Goal: Task Accomplishment & Management: Use online tool/utility

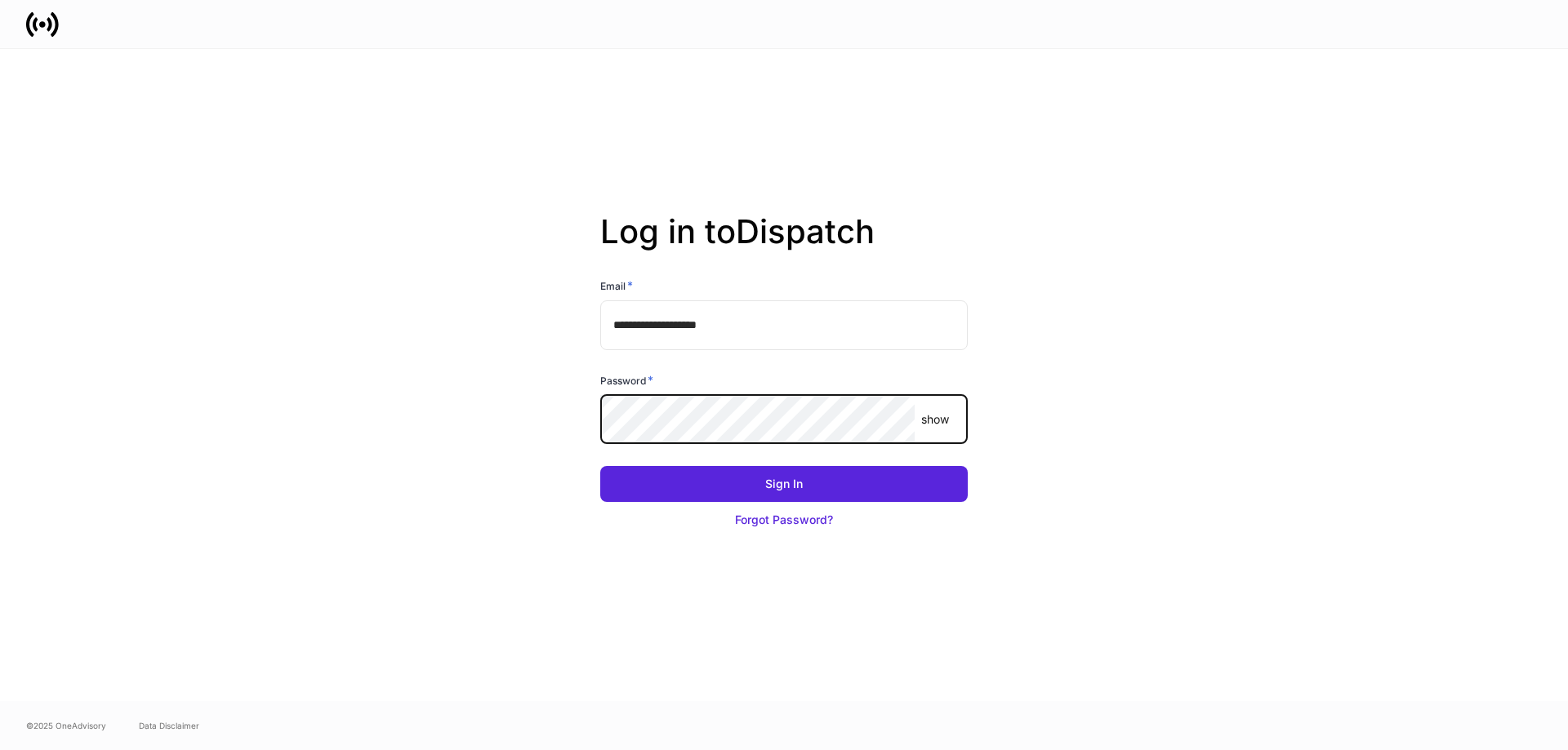
click at [601, 466] on button "Sign In" at bounding box center [784, 484] width 368 height 36
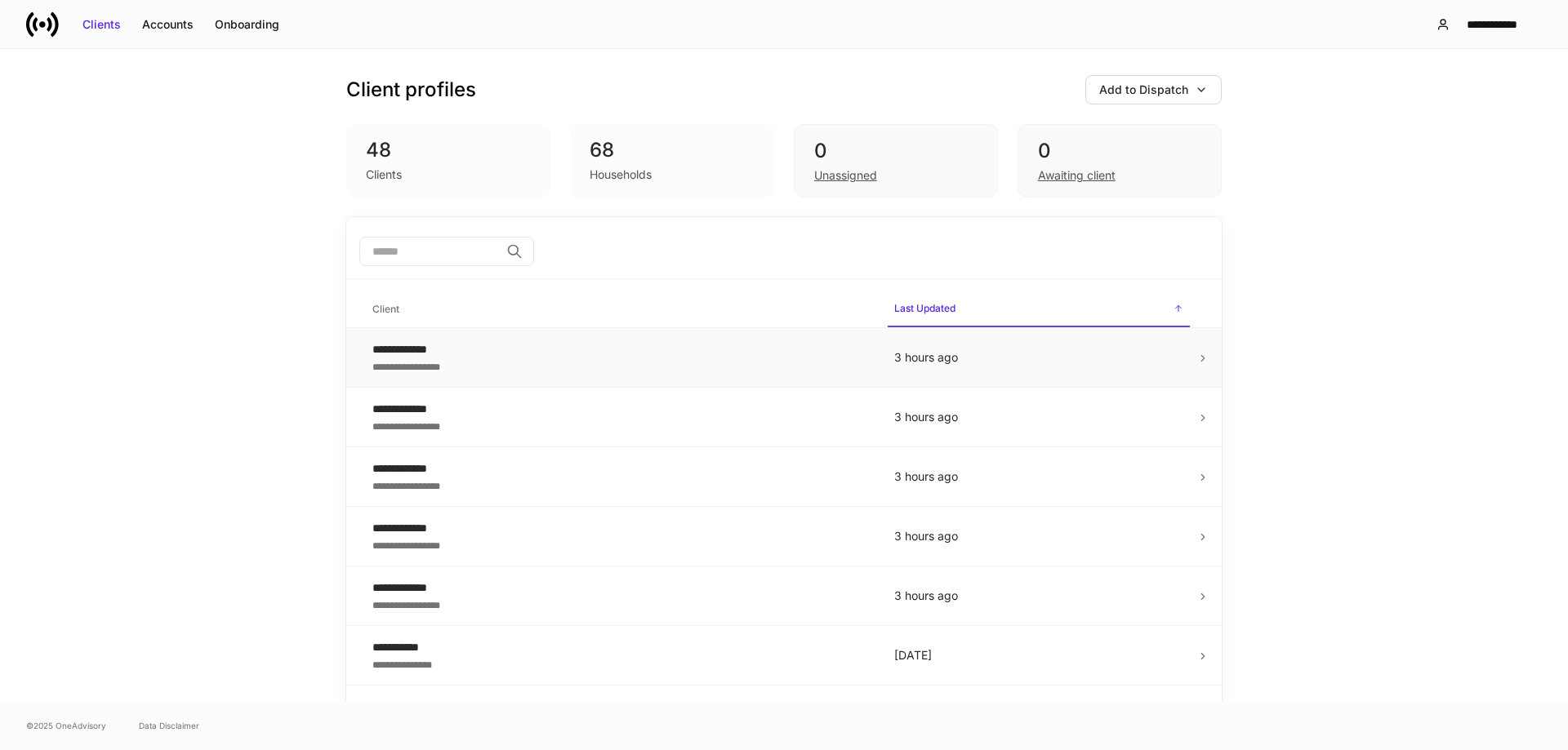
click at [684, 374] on div "**********" at bounding box center [621, 365] width 496 height 16
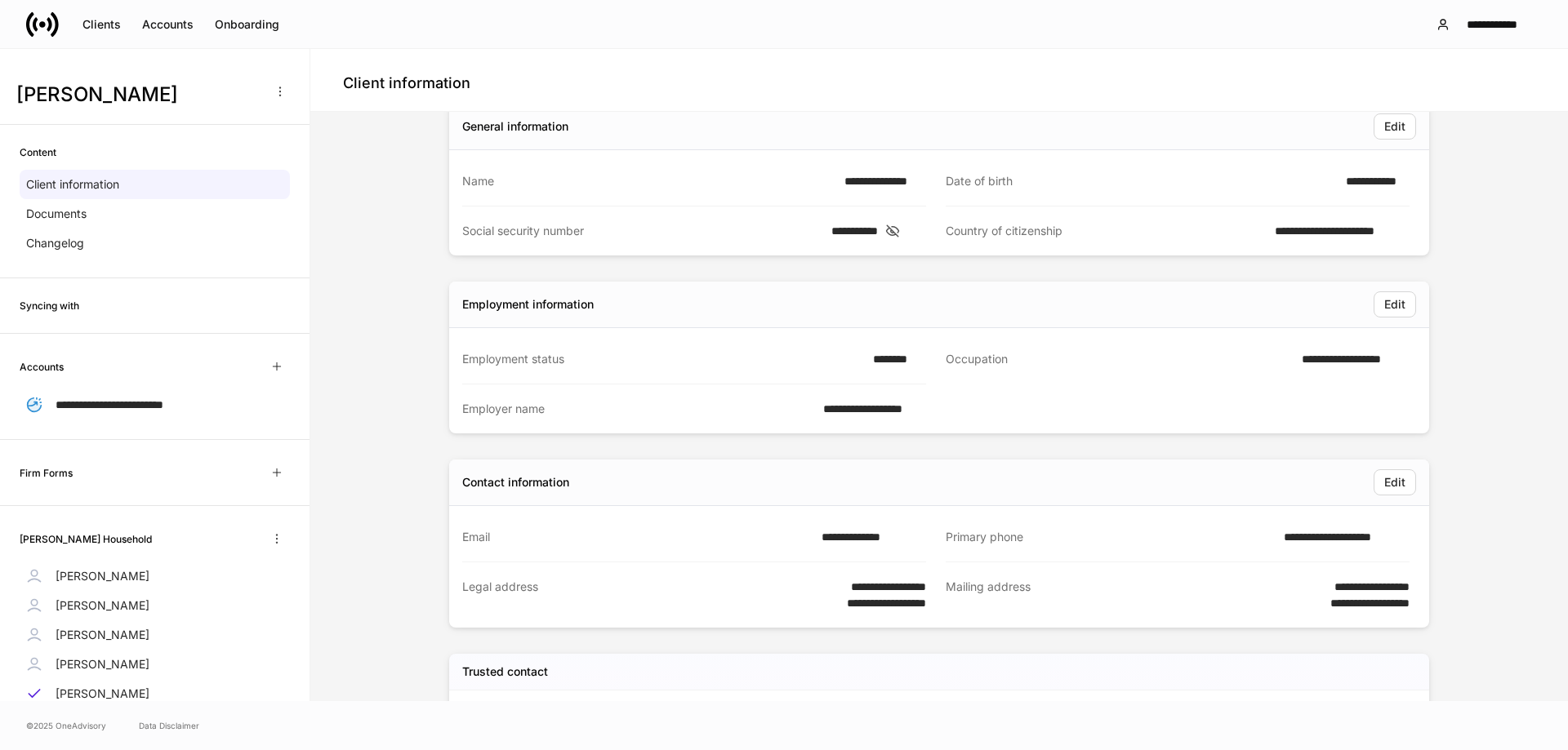
scroll to position [82, 0]
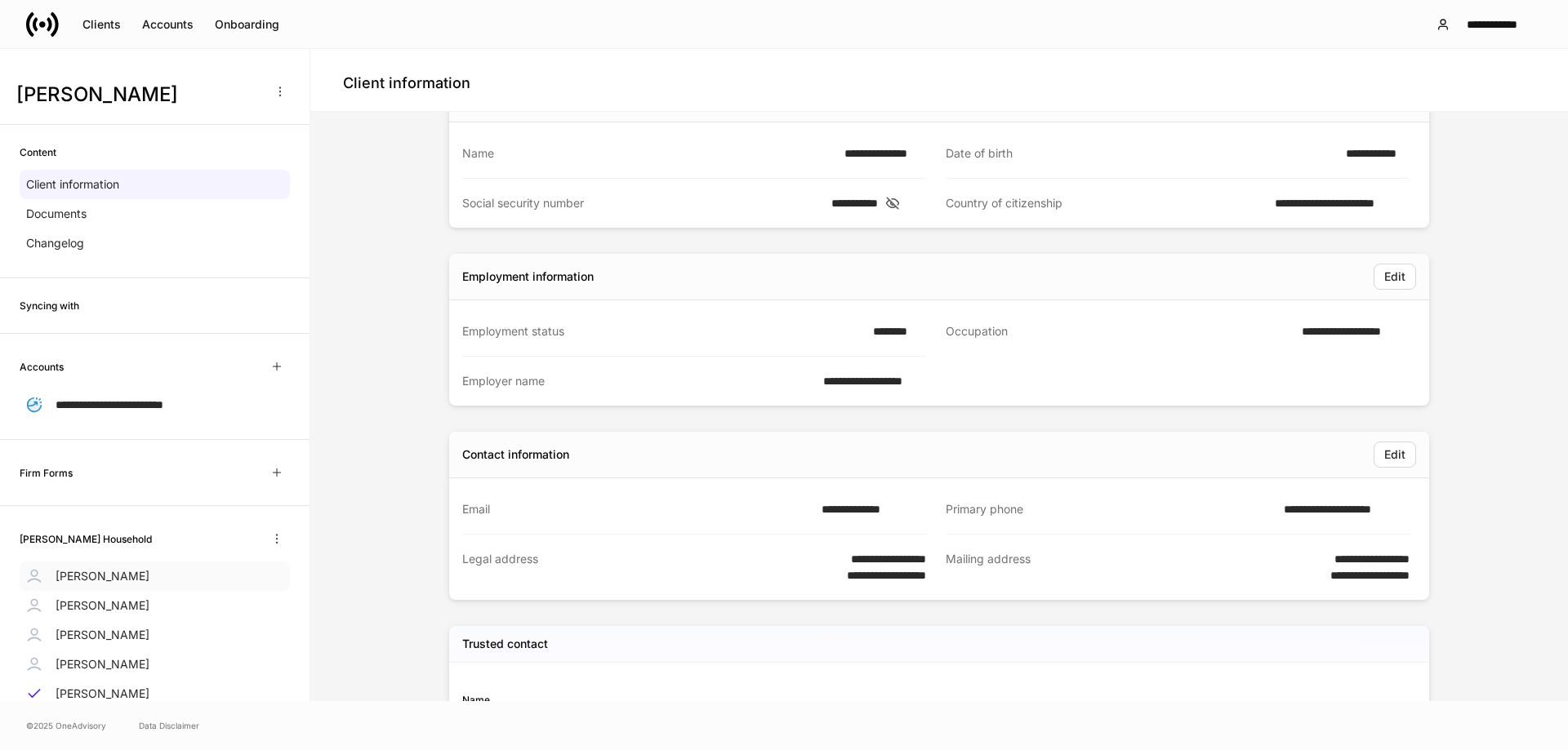
click at [85, 569] on p "Brian Alvarez" at bounding box center [102, 576] width 94 height 16
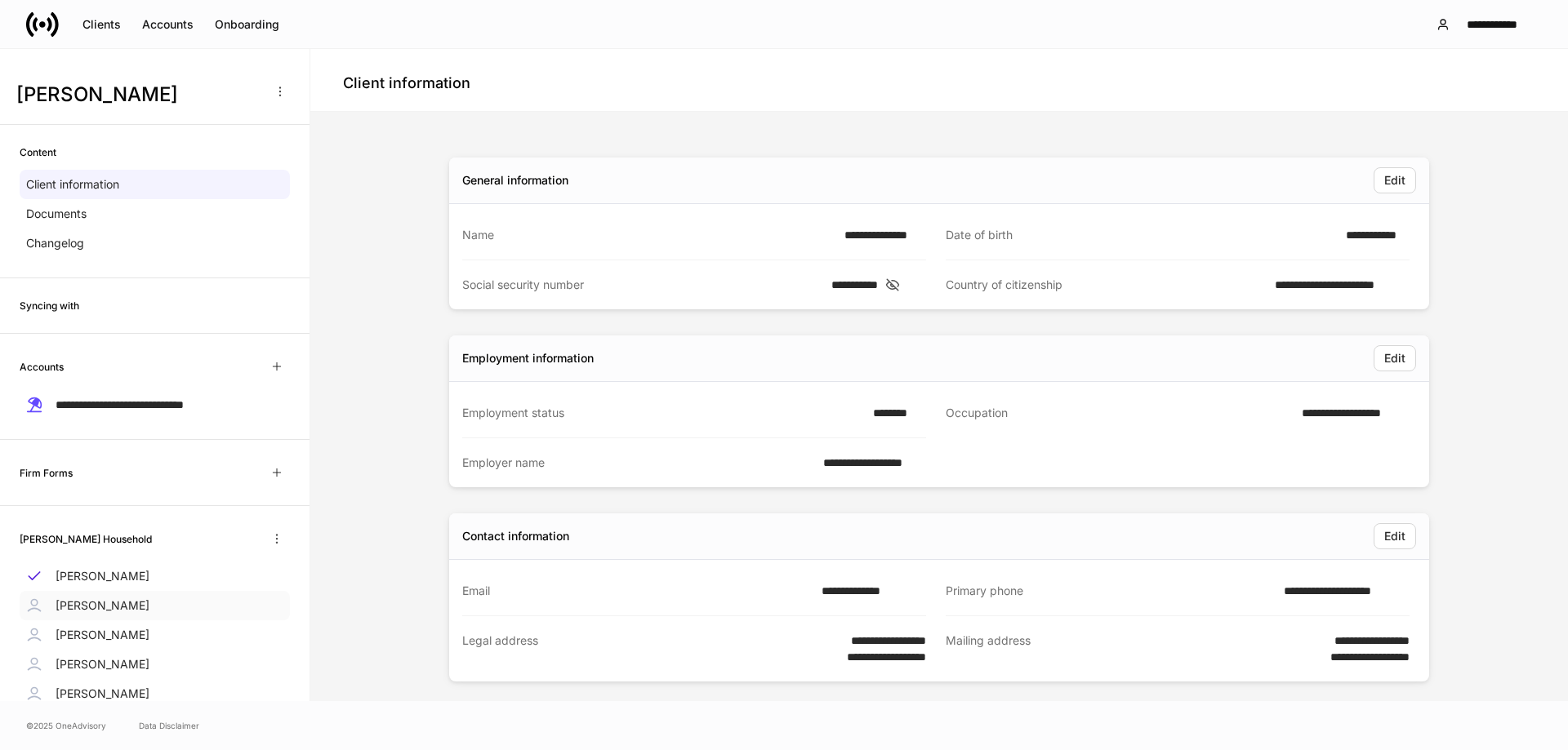
click at [100, 605] on p "Brian Alvarez" at bounding box center [102, 605] width 94 height 16
drag, startPoint x: 647, startPoint y: 63, endPoint x: 477, endPoint y: 62, distance: 170.0
click at [647, 63] on div "Client information" at bounding box center [939, 80] width 1257 height 63
click at [85, 20] on div "Clients" at bounding box center [102, 24] width 38 height 16
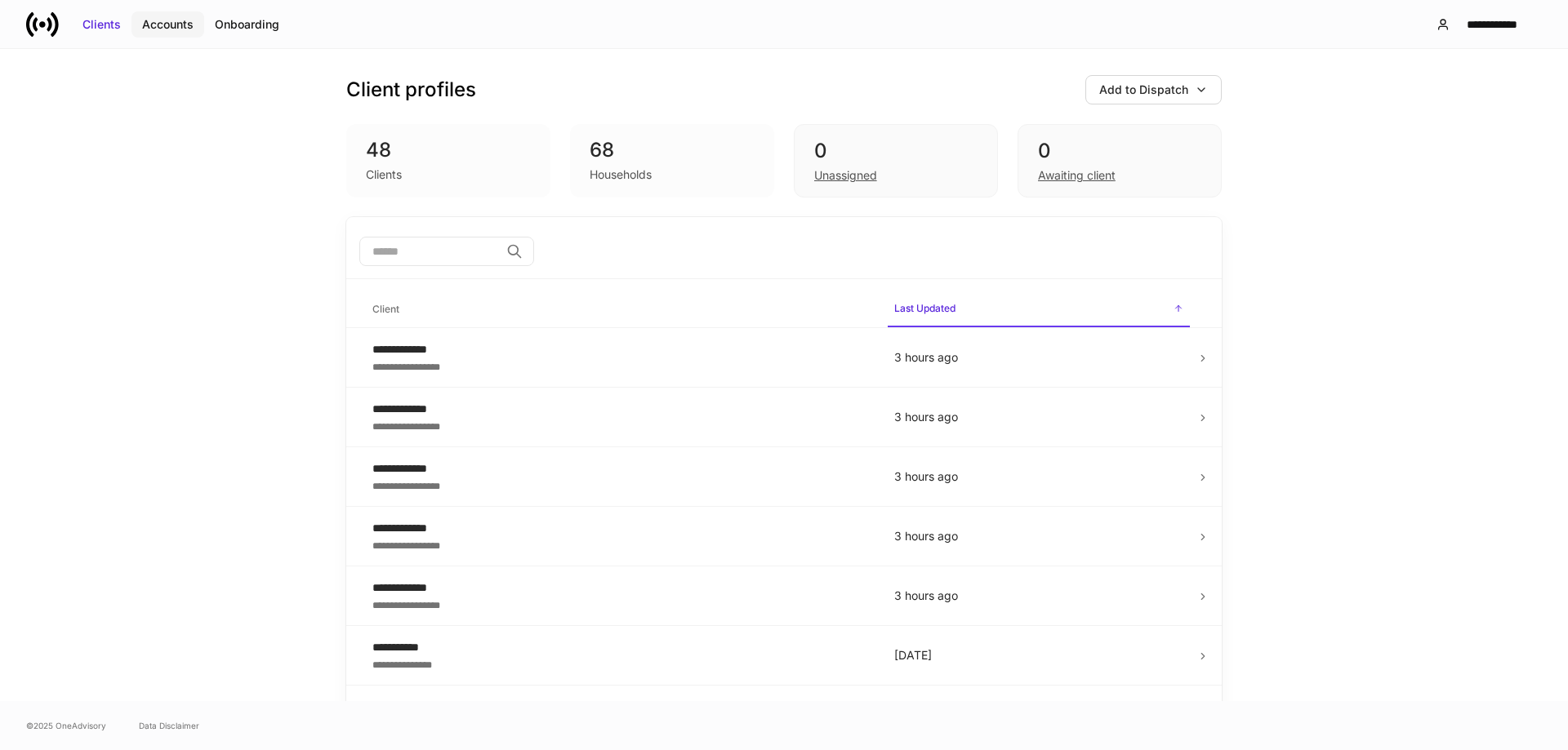
click at [170, 26] on div "Accounts" at bounding box center [168, 24] width 51 height 16
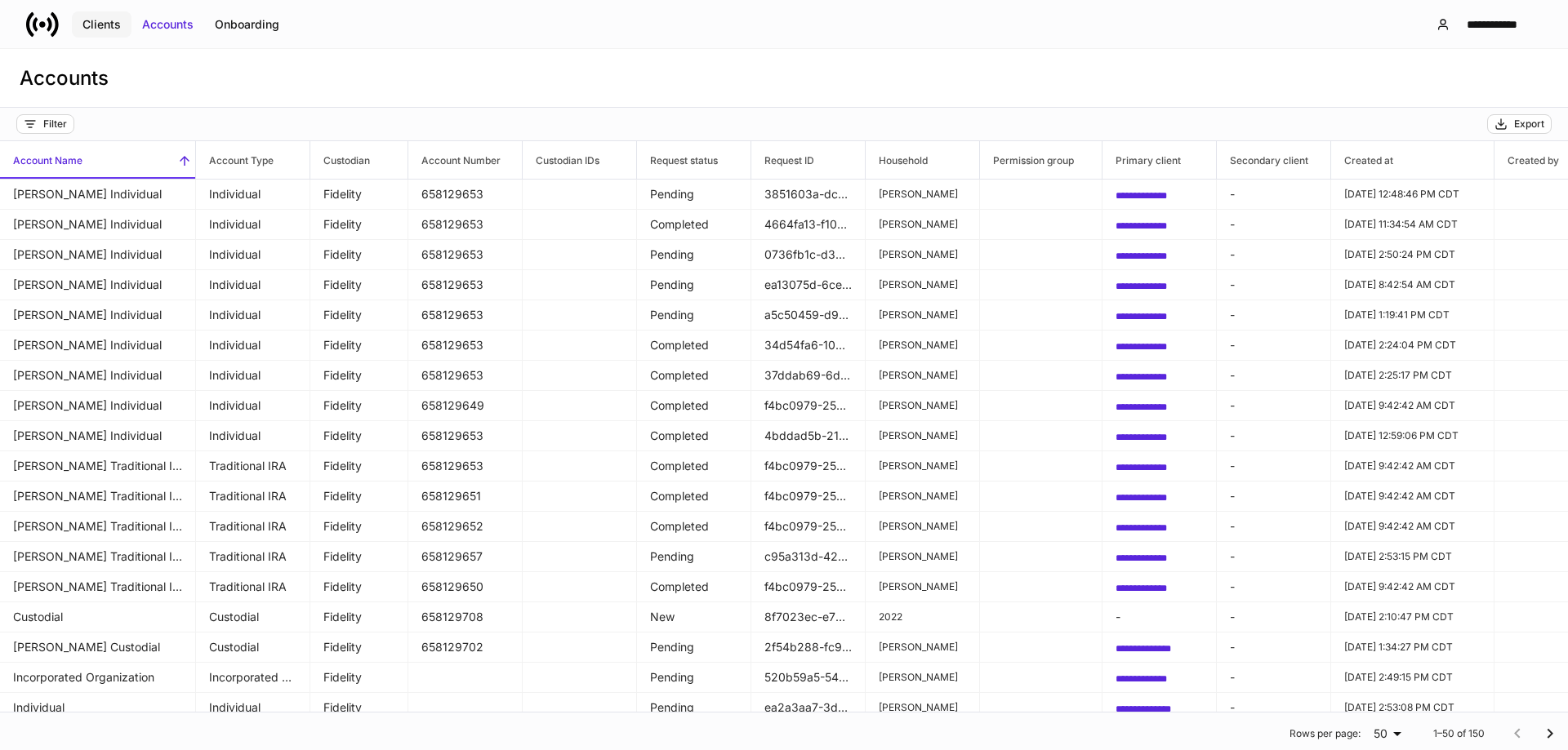
click at [117, 29] on div "Clients" at bounding box center [102, 24] width 38 height 16
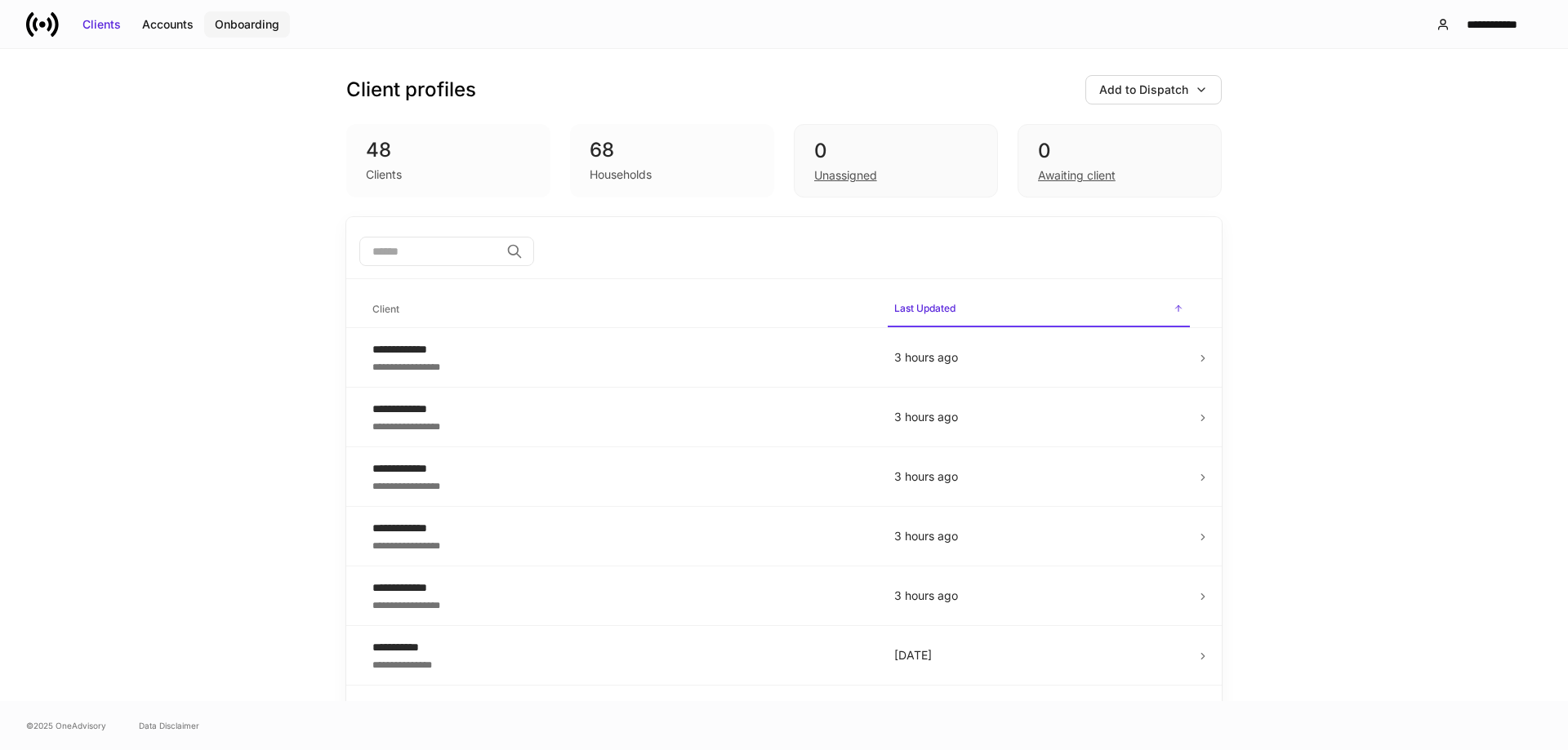
click at [234, 29] on div "Onboarding" at bounding box center [247, 24] width 65 height 16
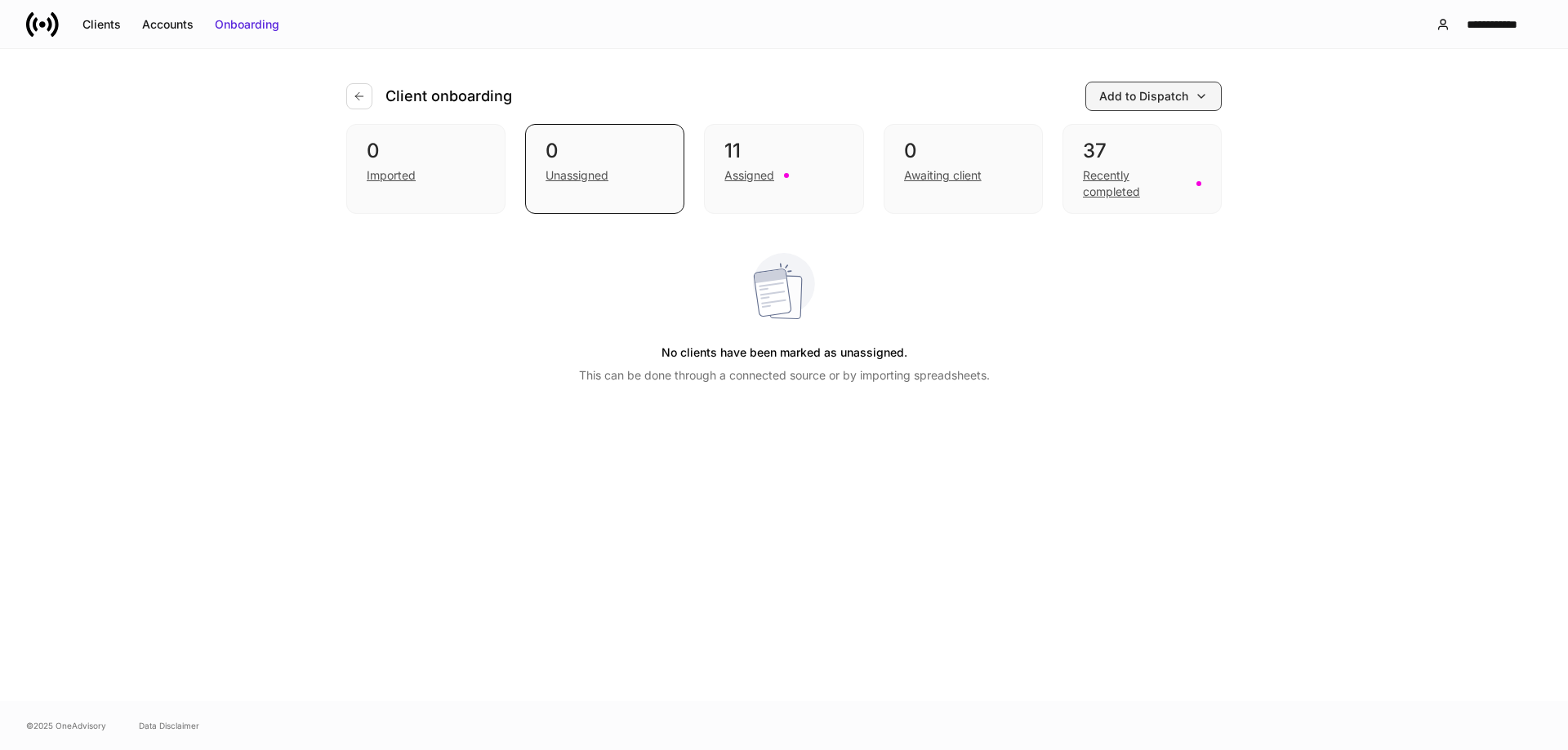
click at [1199, 89] on div "Add to Dispatch" at bounding box center [1153, 96] width 109 height 16
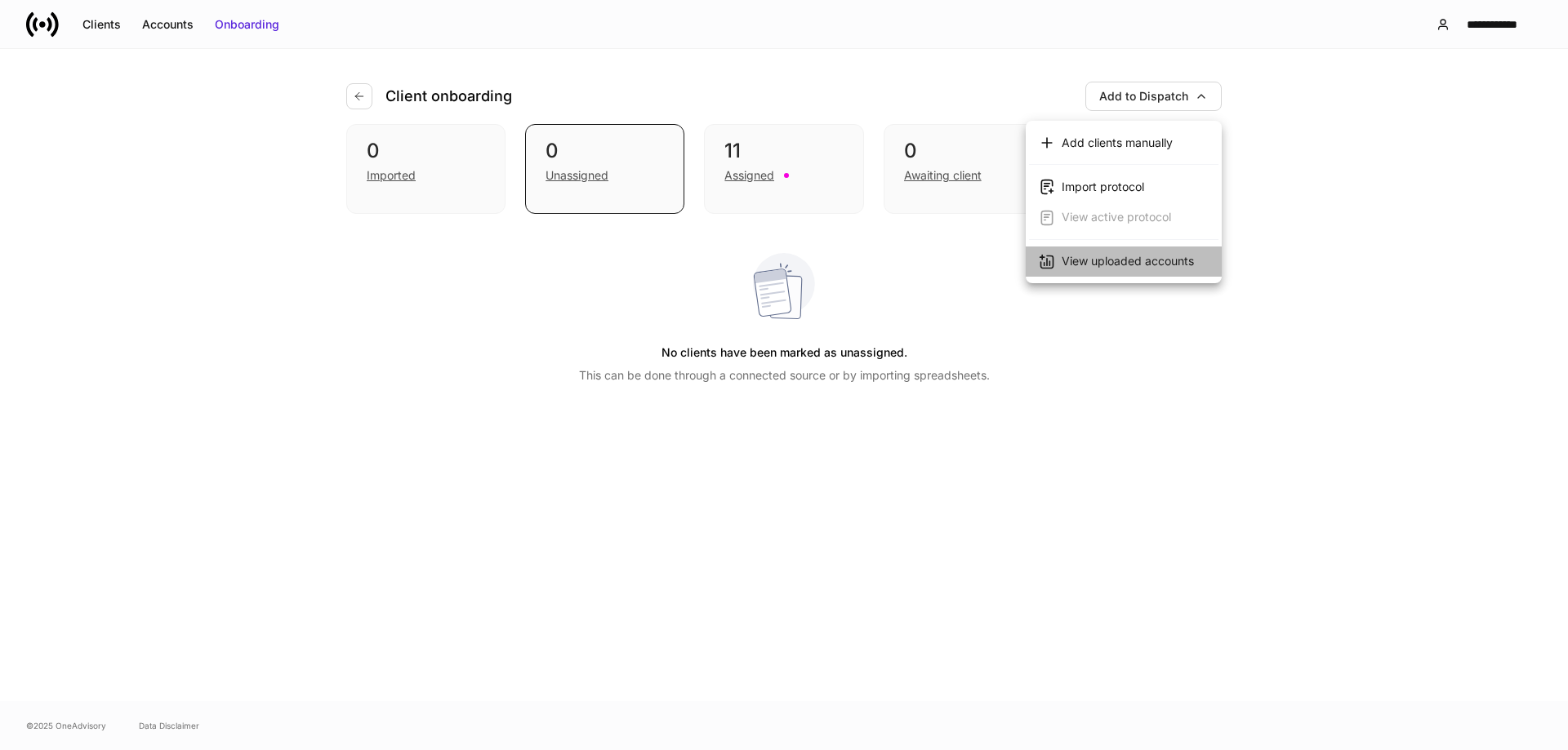
click at [1188, 259] on div "View uploaded accounts" at bounding box center [1128, 261] width 132 height 16
